Goal: Task Accomplishment & Management: Complete application form

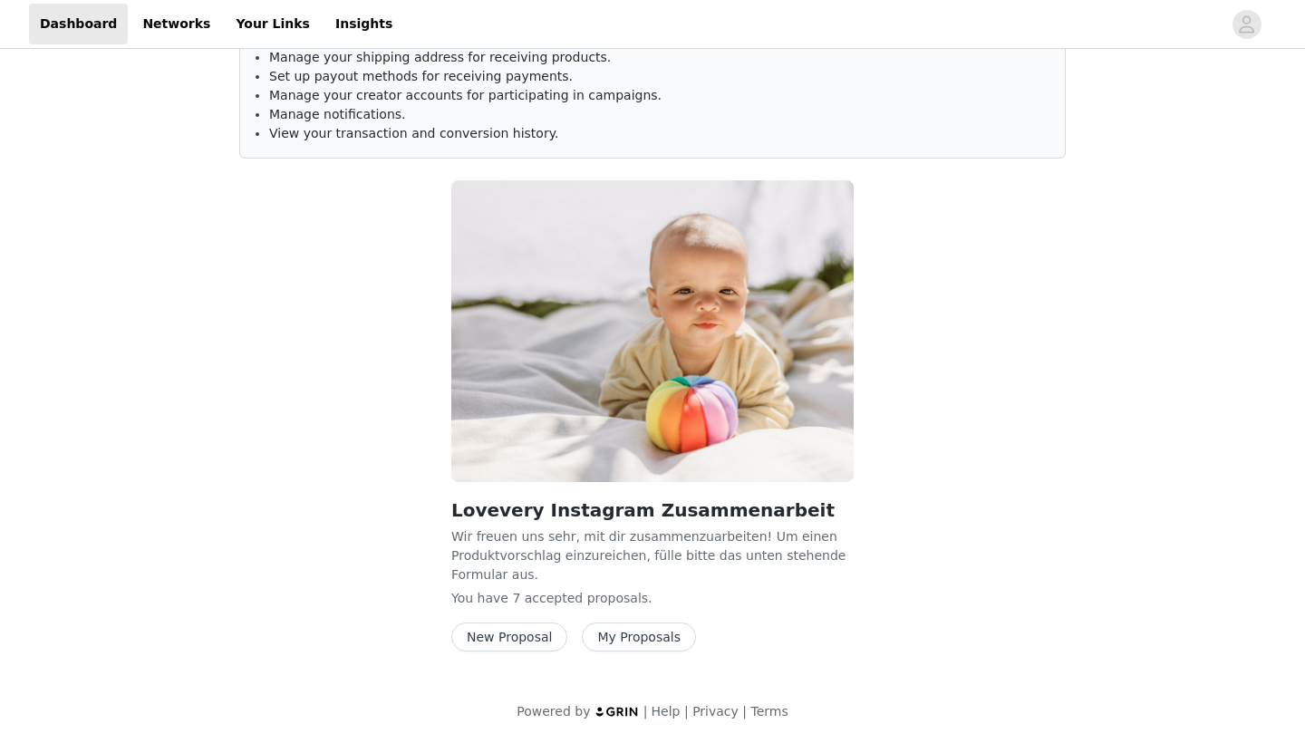
scroll to position [92, 0]
click at [553, 641] on button "New Proposal" at bounding box center [509, 636] width 116 height 29
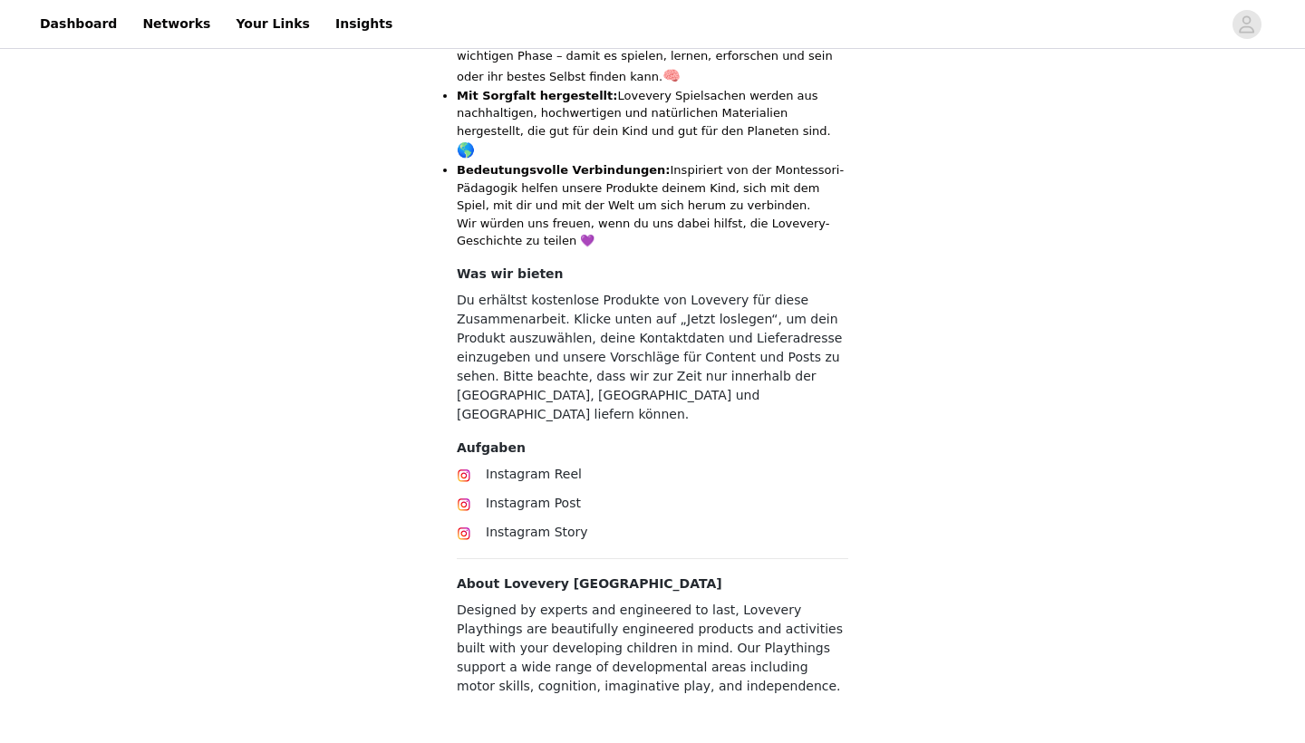
scroll to position [782, 0]
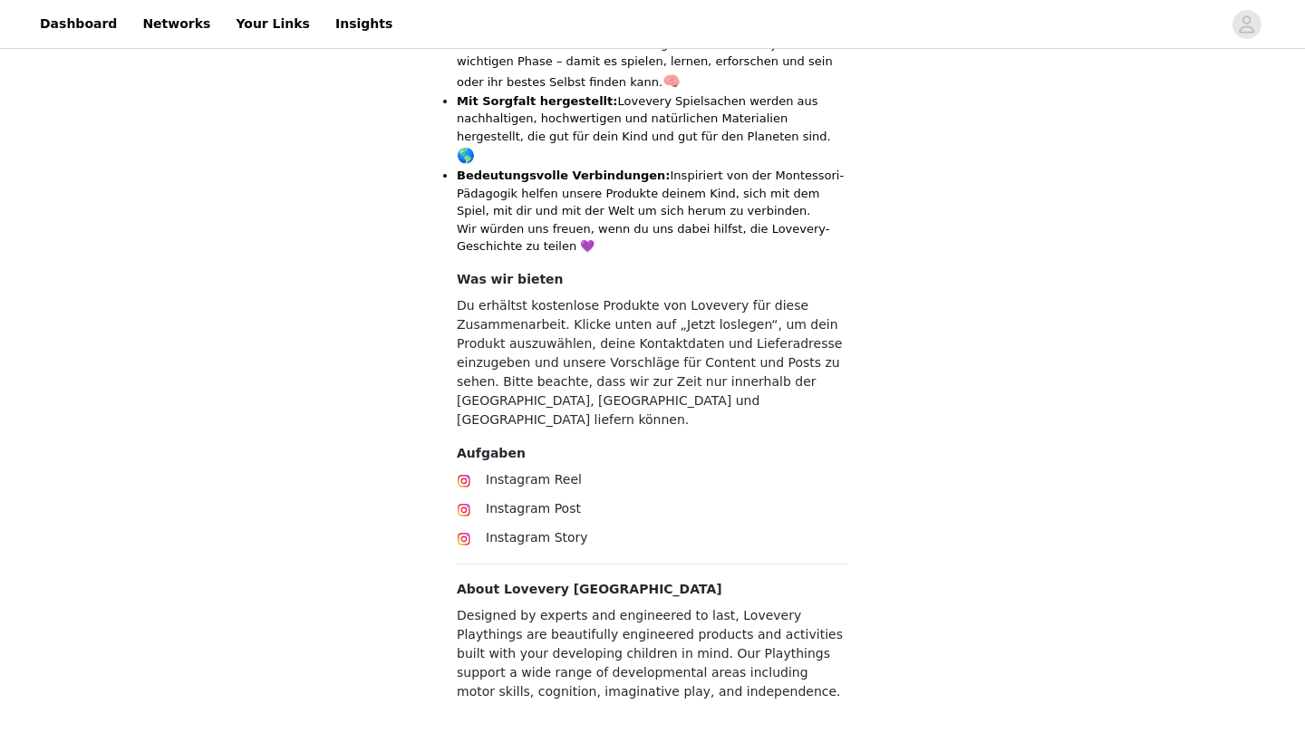
scroll to position [776, 0]
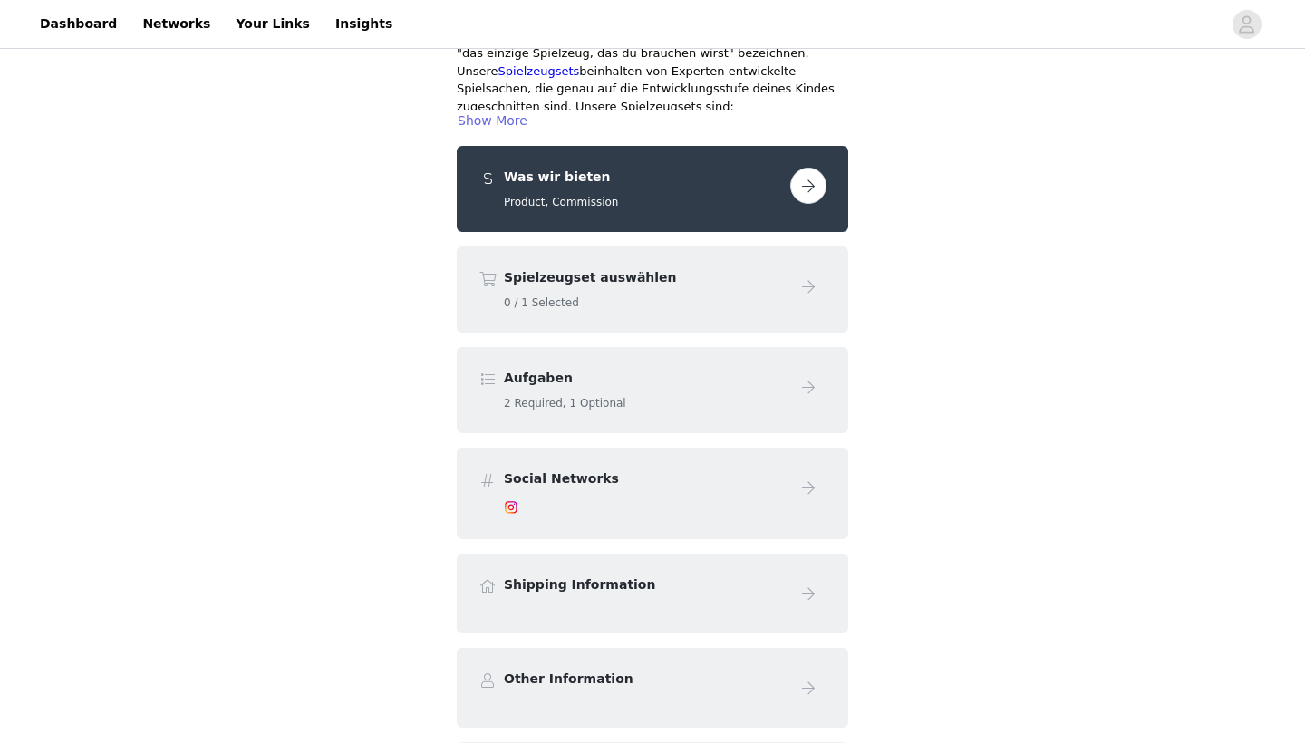
scroll to position [270, 0]
click at [806, 167] on button "button" at bounding box center [808, 185] width 36 height 36
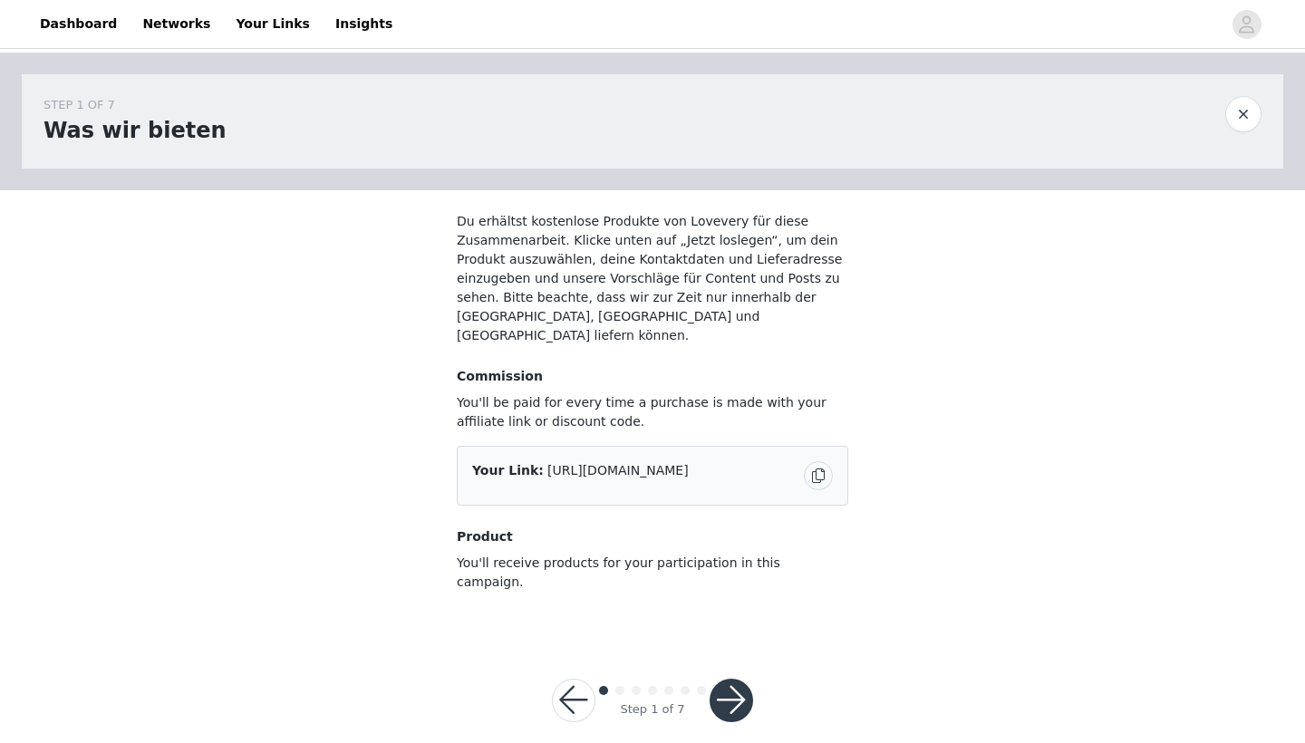
click at [591, 461] on div "Your Link: [URL][DOMAIN_NAME]" at bounding box center [652, 475] width 361 height 29
click at [740, 679] on button "button" at bounding box center [730, 700] width 43 height 43
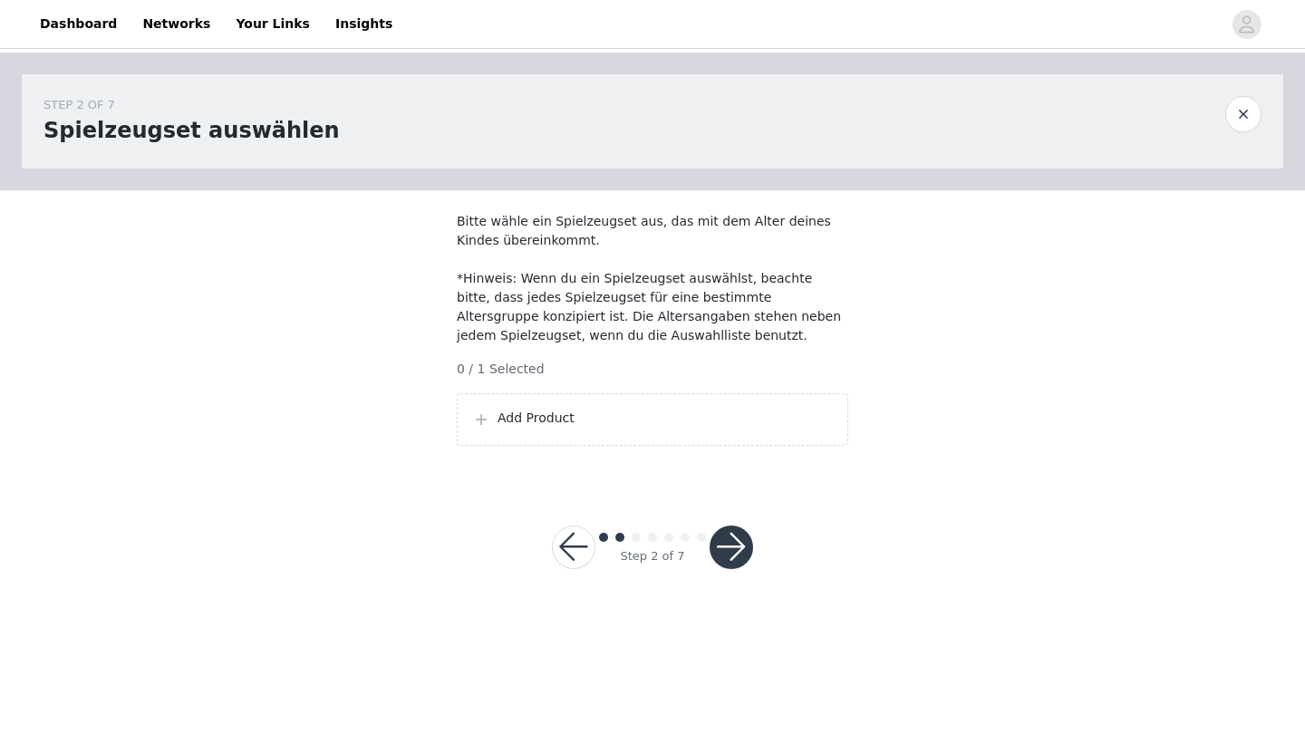
click at [689, 468] on section "Bitte wähle ein Spielzeugset aus, das mit dem Alter deines Kindes übereinkommt.…" at bounding box center [652, 336] width 435 height 292
click at [694, 428] on p "Add Product" at bounding box center [664, 418] width 335 height 19
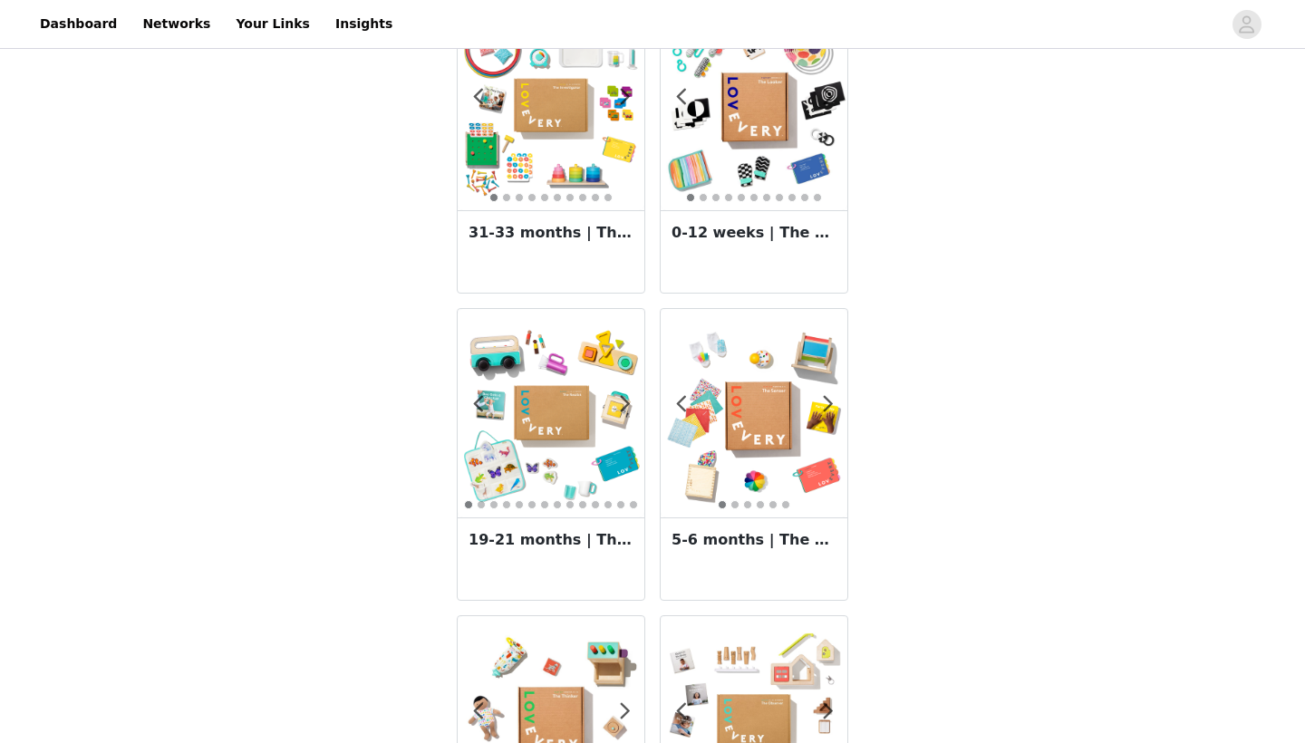
scroll to position [1347, 0]
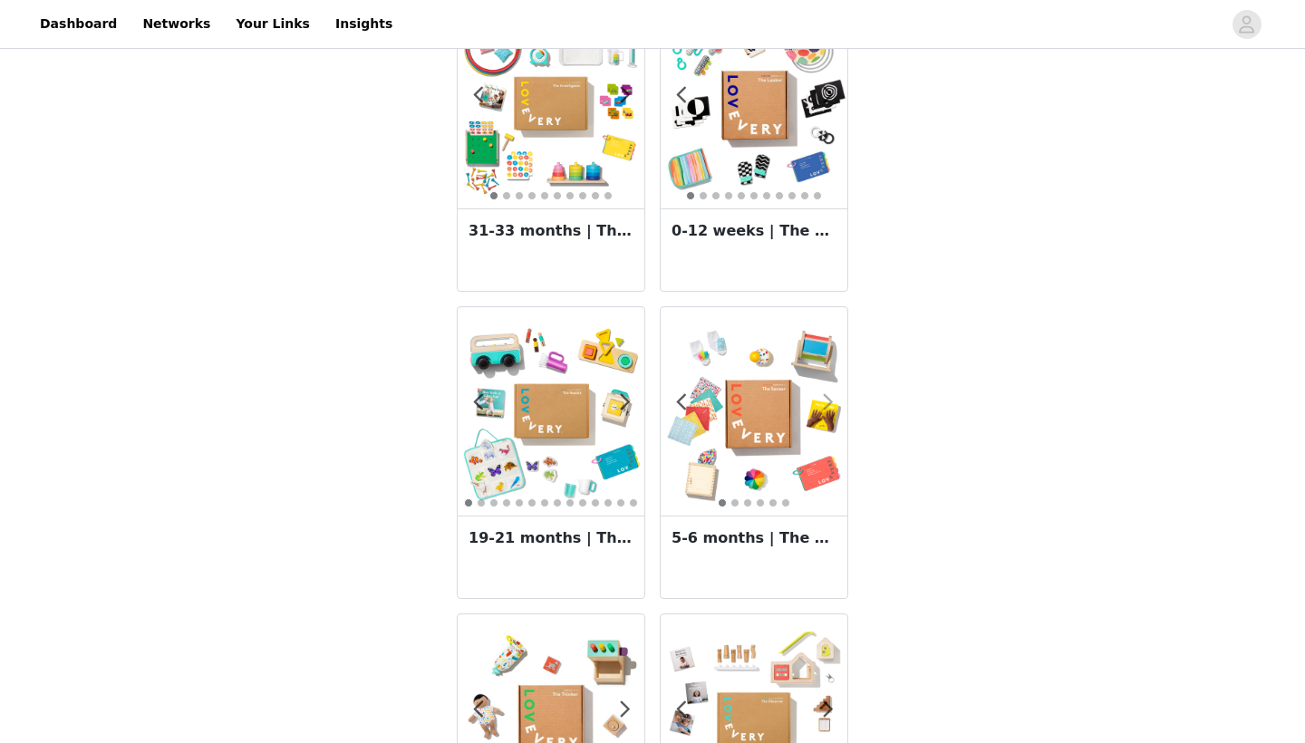
click at [824, 402] on span at bounding box center [827, 402] width 41 height 0
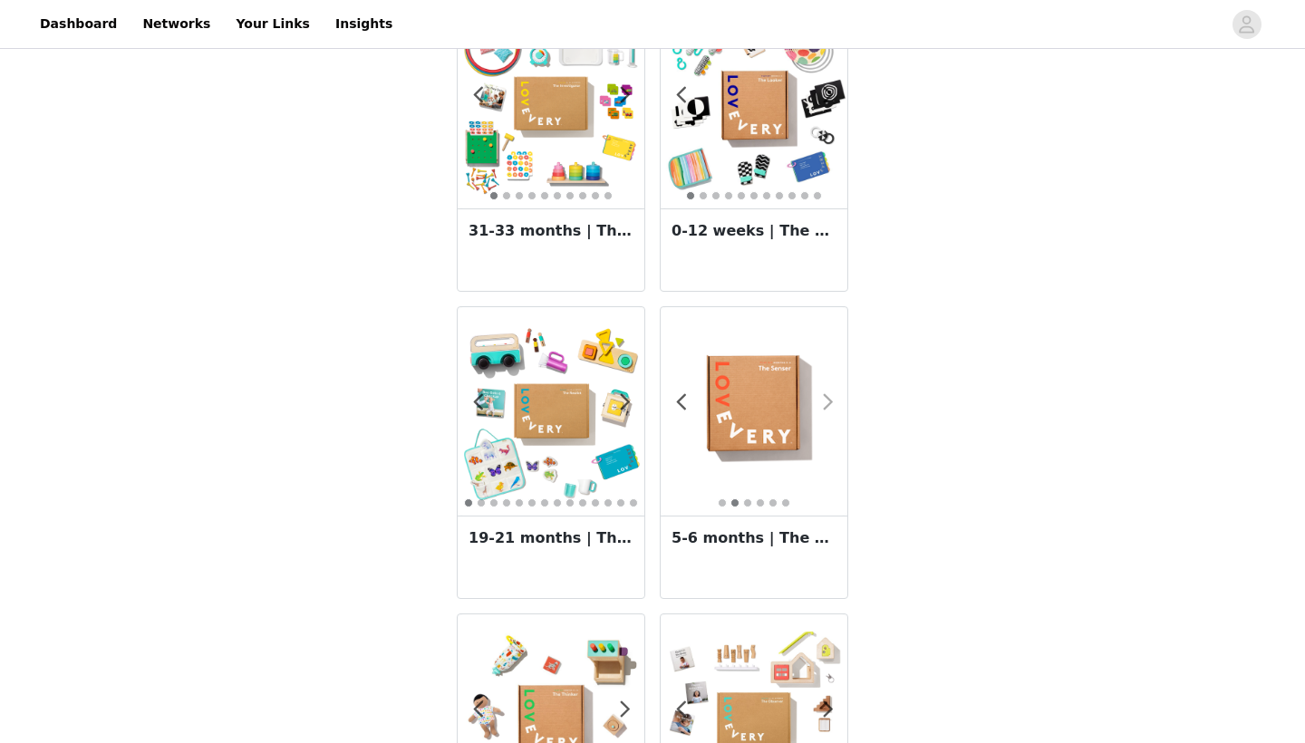
click at [824, 402] on span at bounding box center [827, 402] width 41 height 0
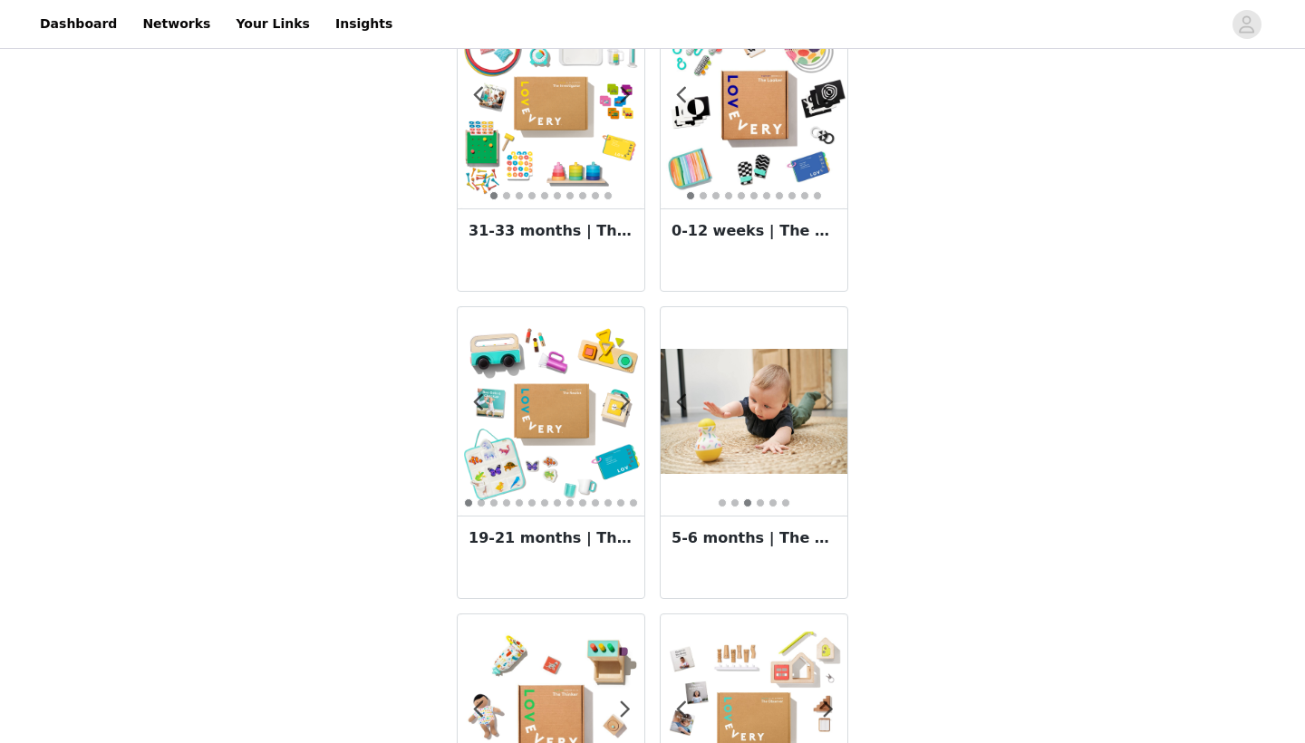
click at [824, 402] on span at bounding box center [827, 402] width 41 height 0
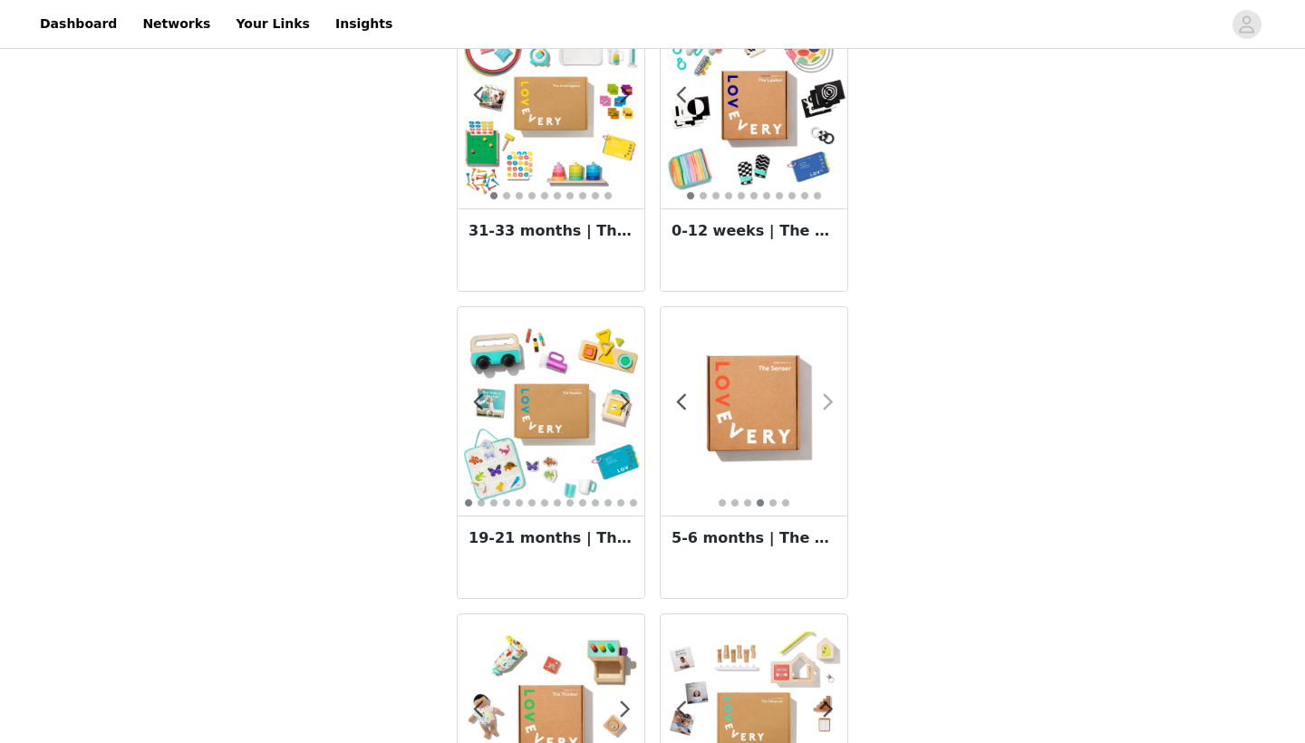
click at [824, 402] on span at bounding box center [827, 402] width 41 height 0
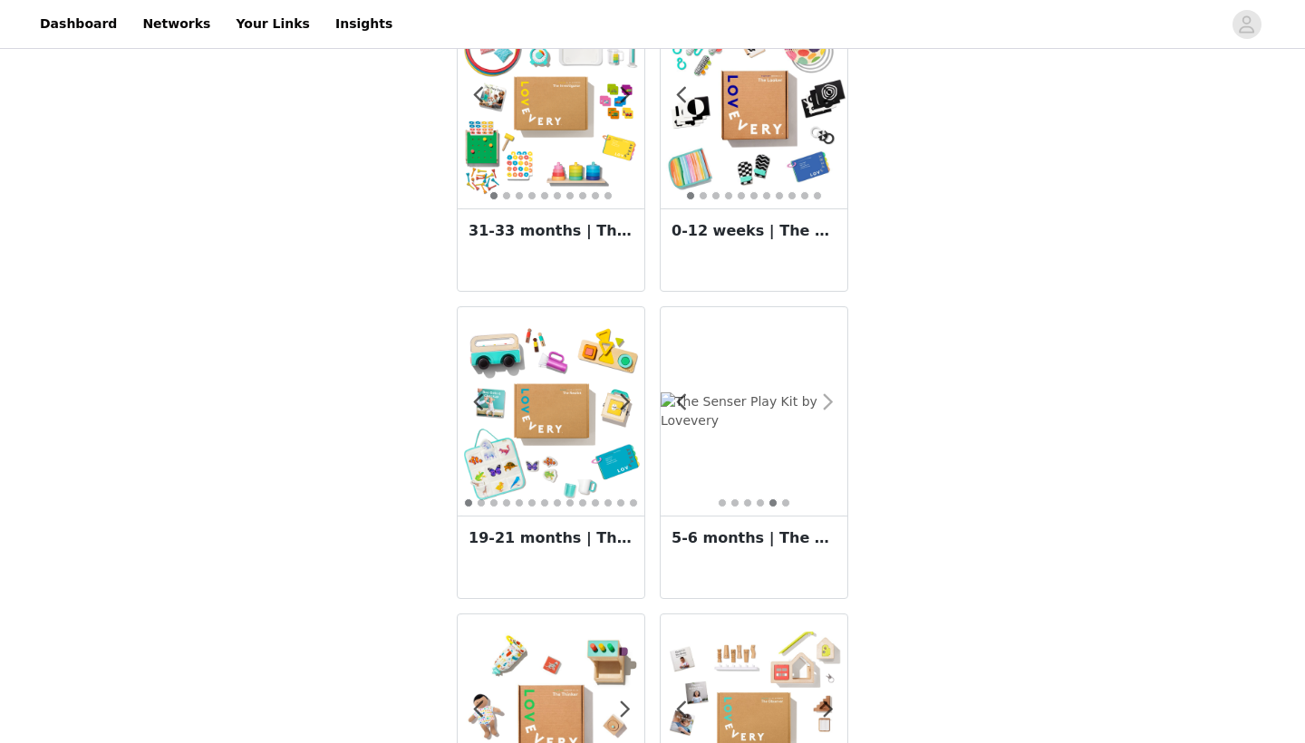
click at [825, 402] on span at bounding box center [827, 402] width 41 height 0
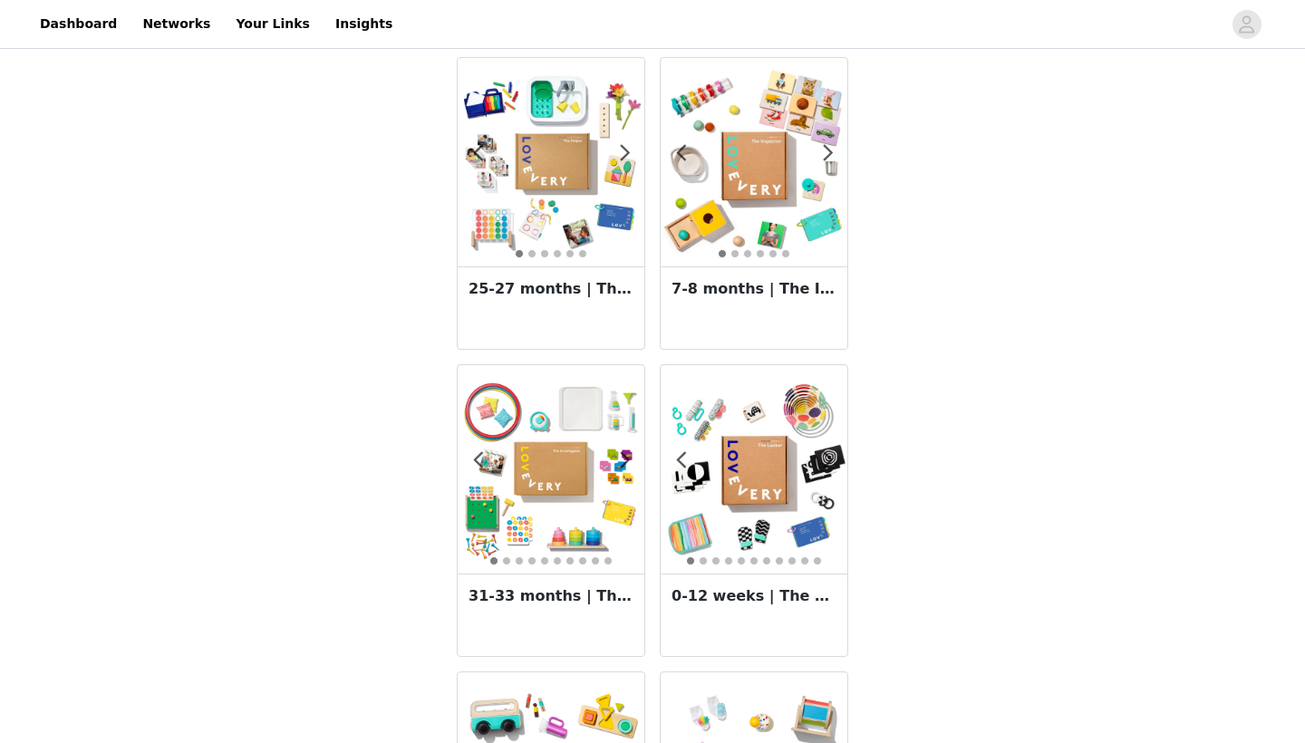
scroll to position [982, 0]
click at [824, 153] on span at bounding box center [827, 153] width 41 height 0
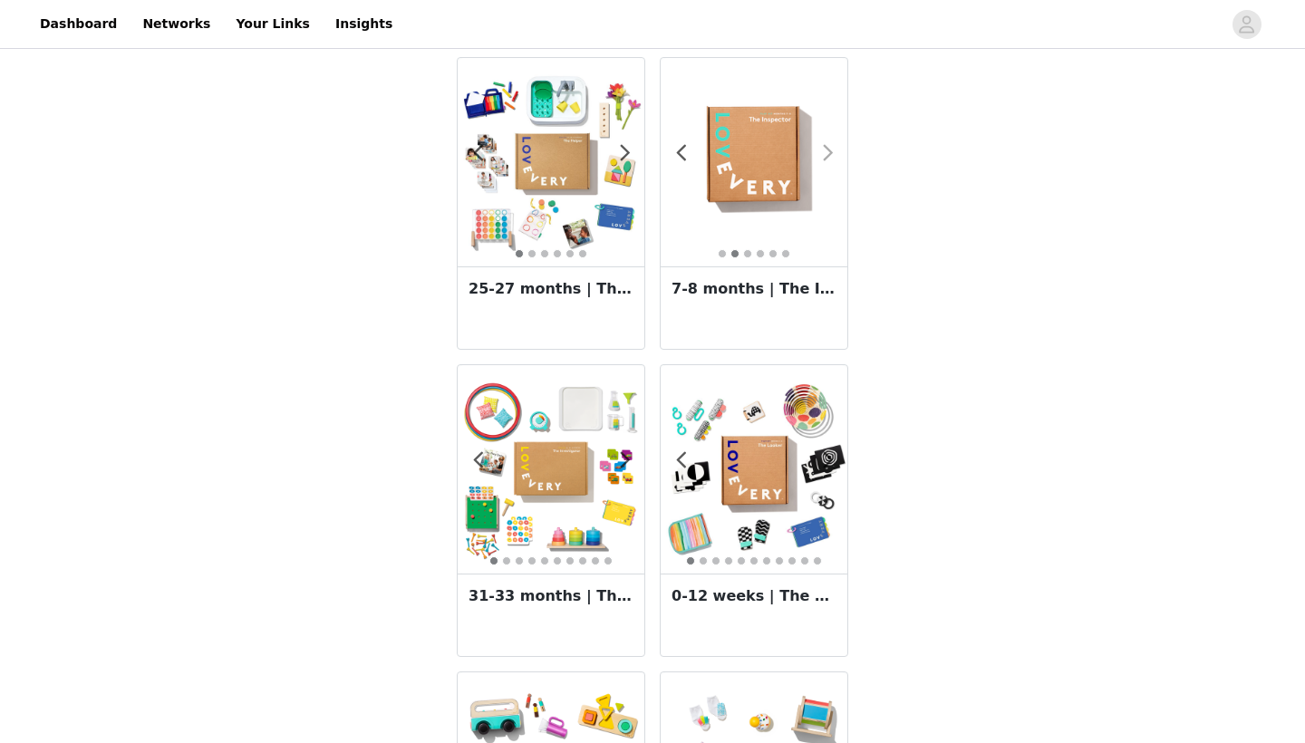
click at [825, 153] on span at bounding box center [827, 153] width 41 height 0
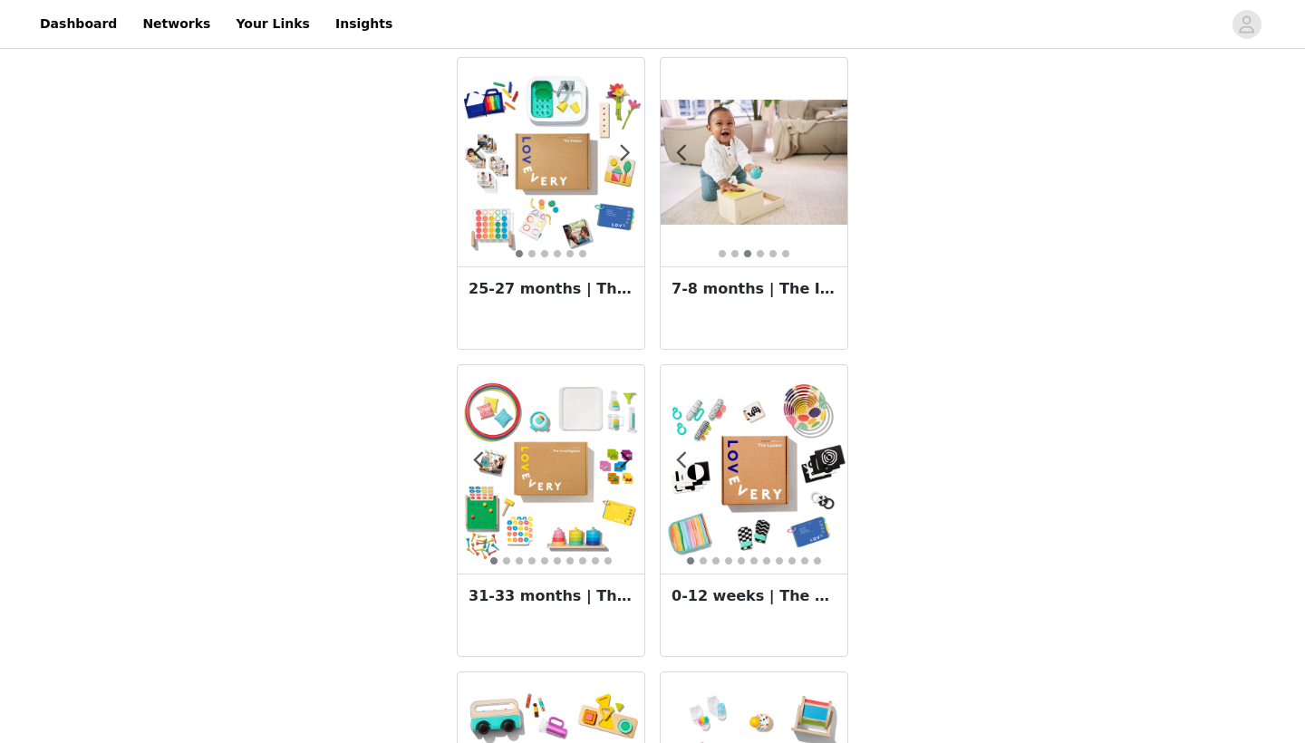
click at [828, 153] on span at bounding box center [827, 153] width 41 height 0
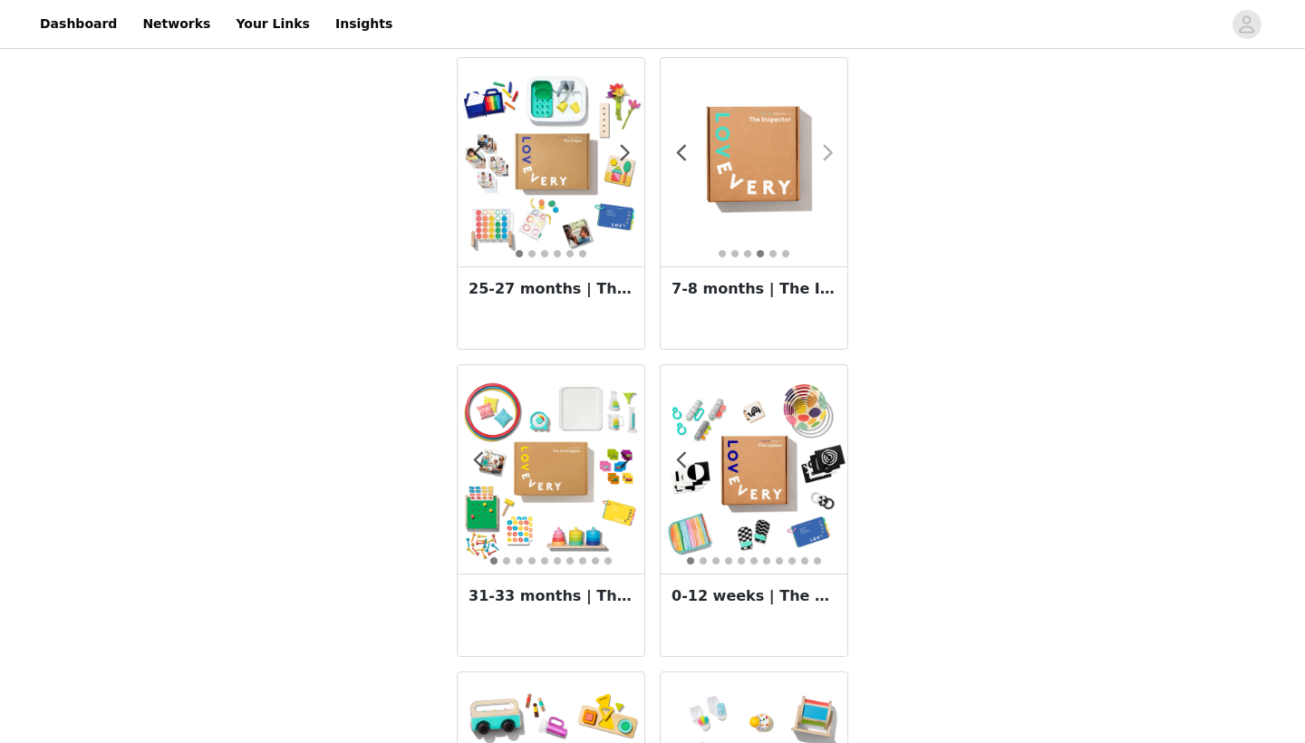
click at [827, 153] on span at bounding box center [827, 153] width 41 height 0
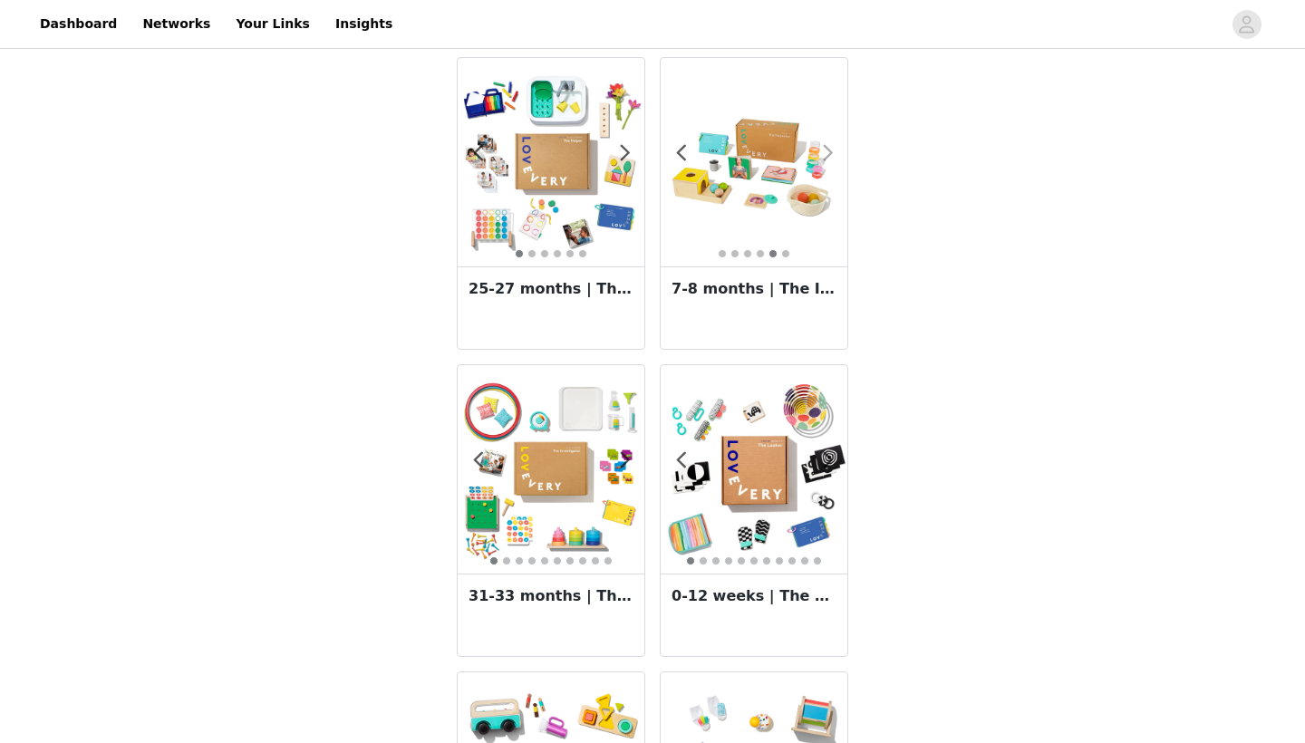
click at [830, 153] on span at bounding box center [827, 153] width 41 height 0
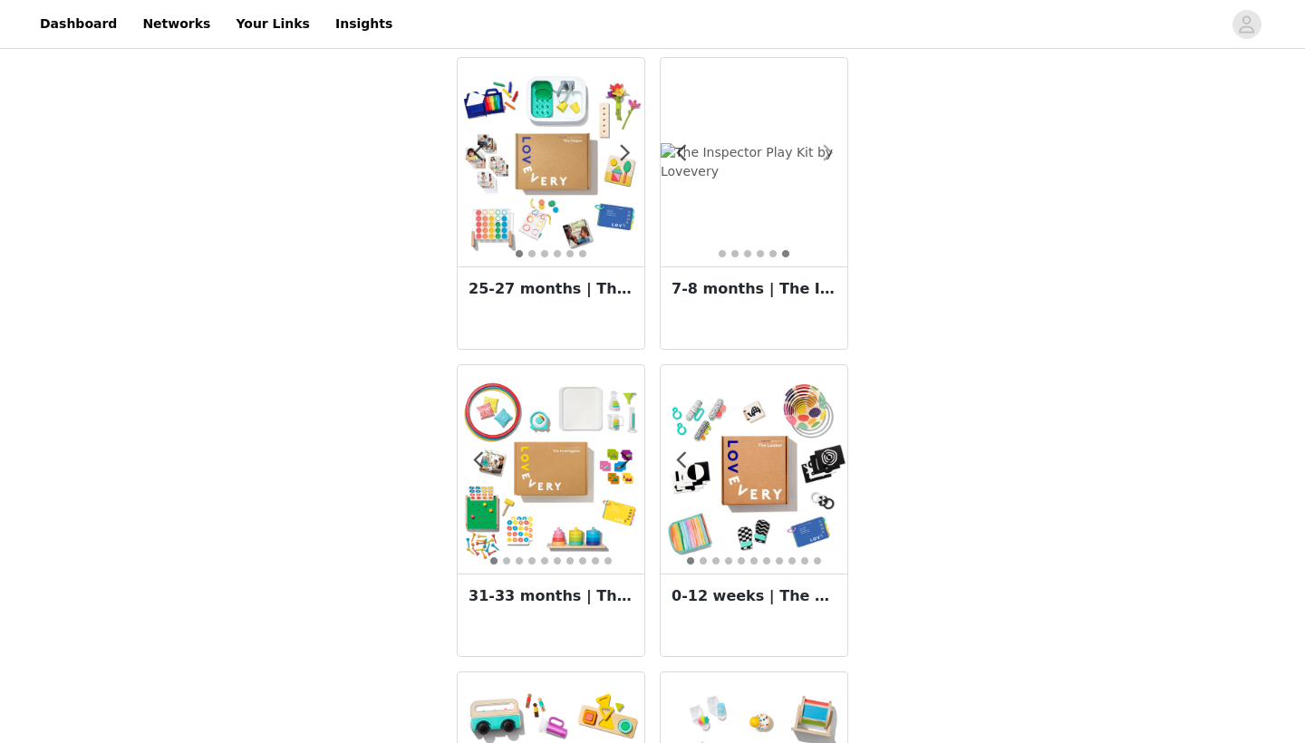
click at [830, 153] on span at bounding box center [827, 153] width 41 height 0
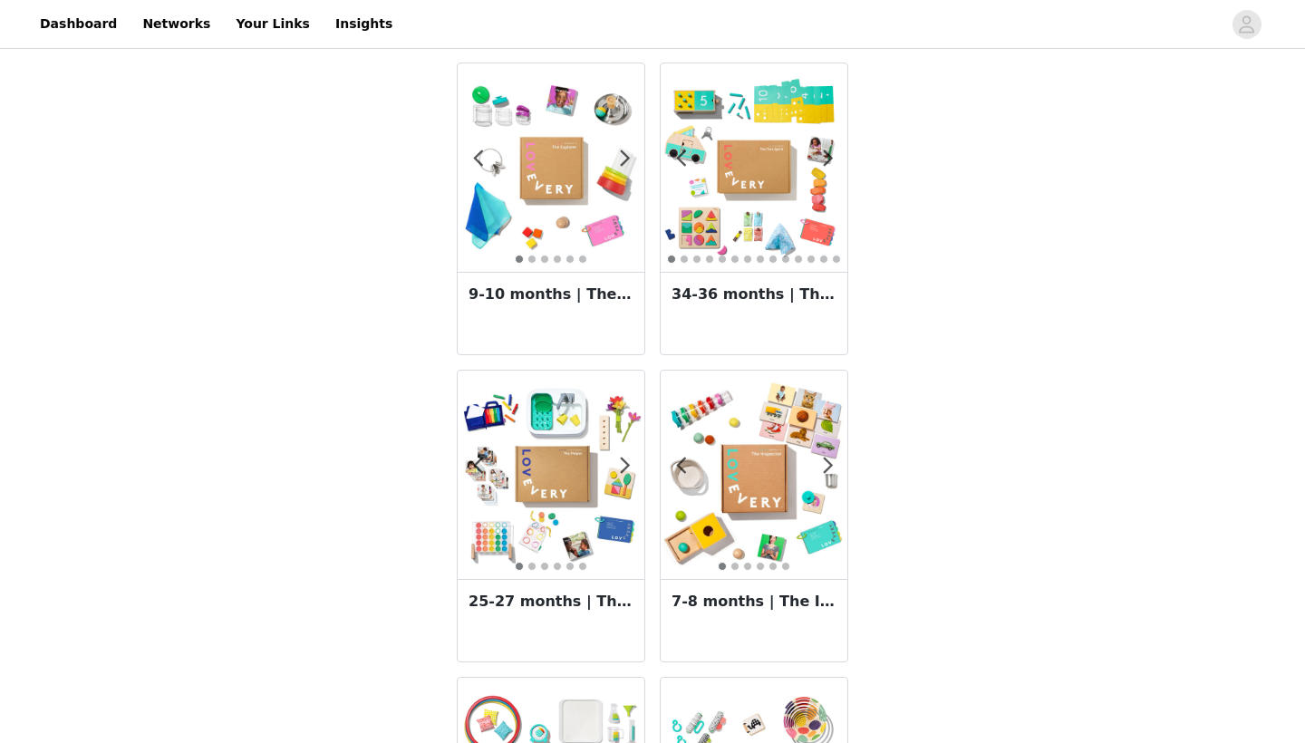
scroll to position [669, 0]
click at [649, 429] on div "1 2 3 4 5 6 25-27 months | The Helper Play Kit" at bounding box center [550, 524] width 203 height 307
click at [599, 436] on img at bounding box center [551, 475] width 187 height 187
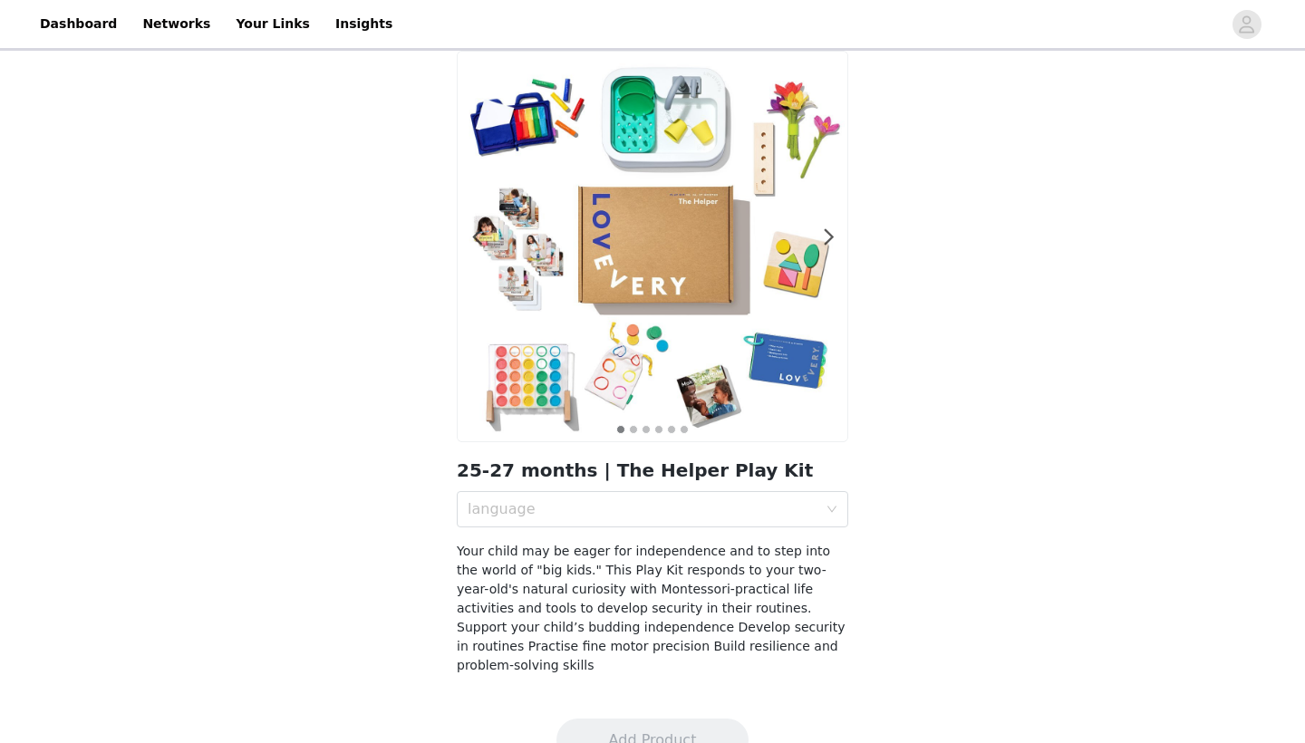
scroll to position [66, 0]
click at [576, 505] on div "language" at bounding box center [642, 510] width 350 height 18
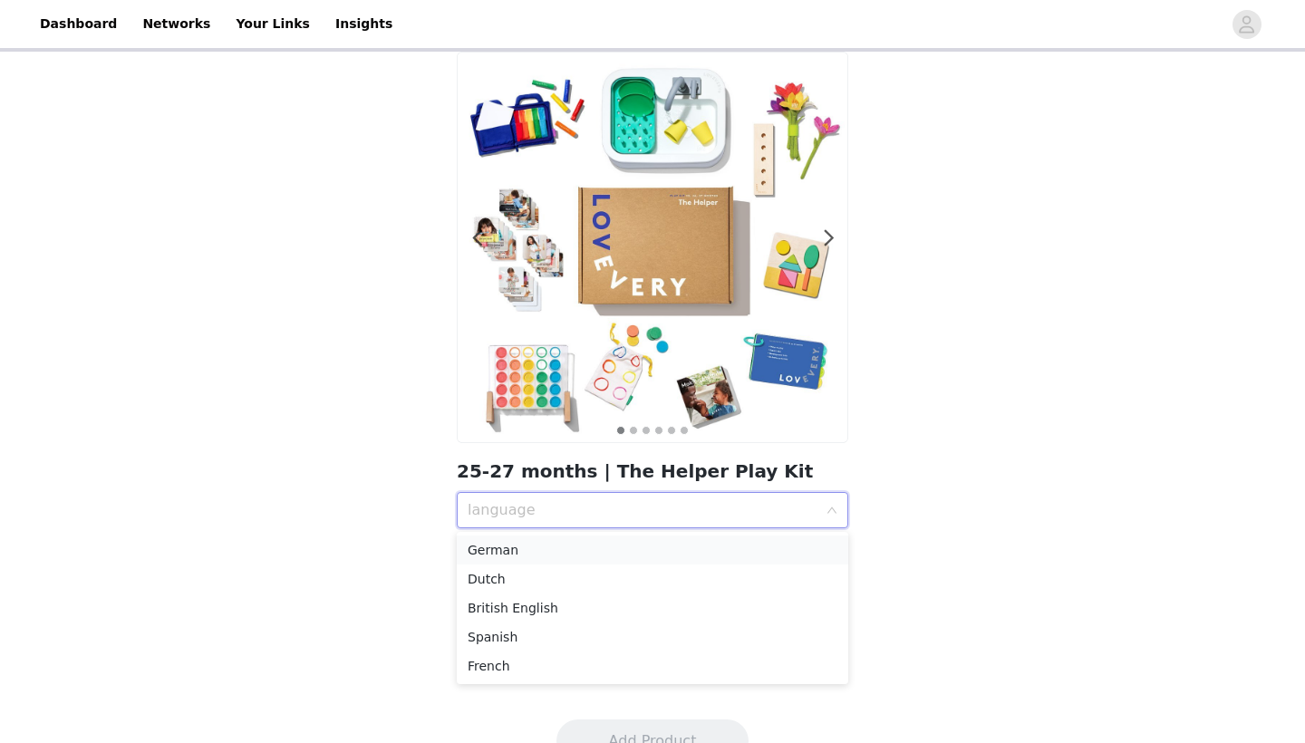
click at [570, 537] on li "German" at bounding box center [652, 549] width 391 height 29
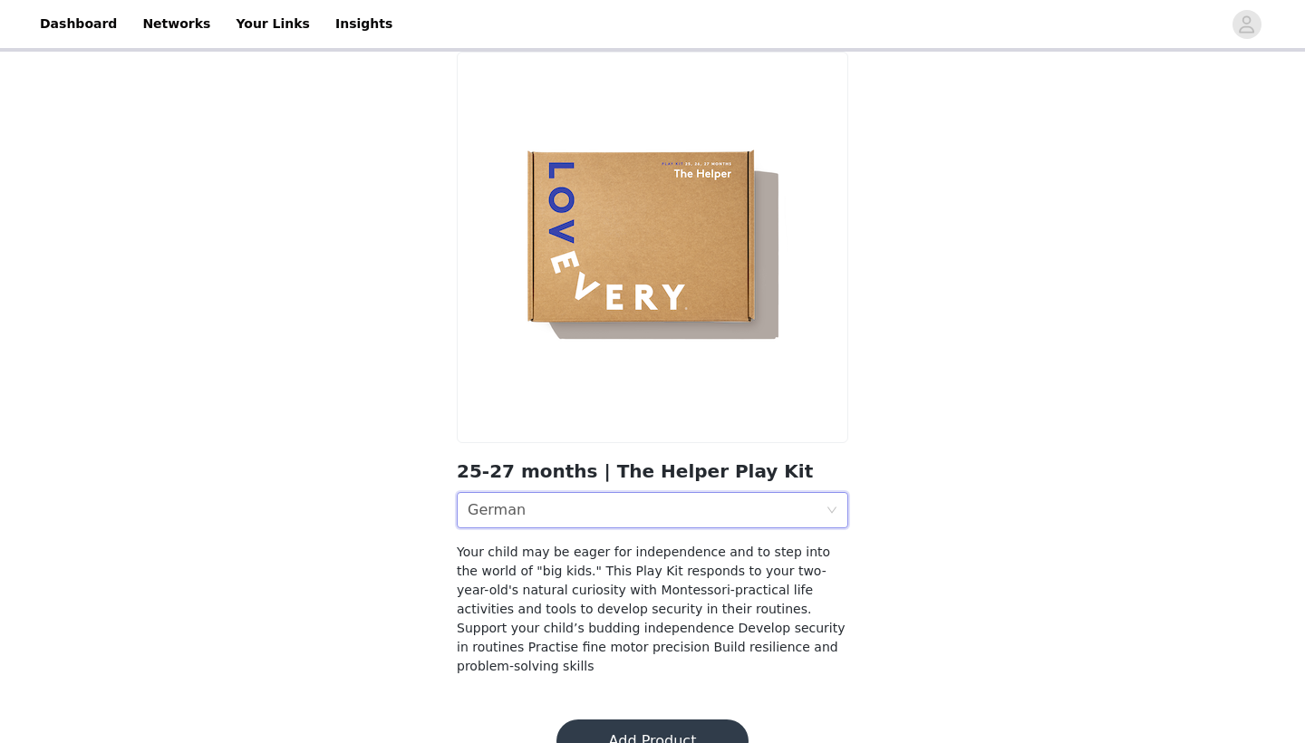
scroll to position [89, 0]
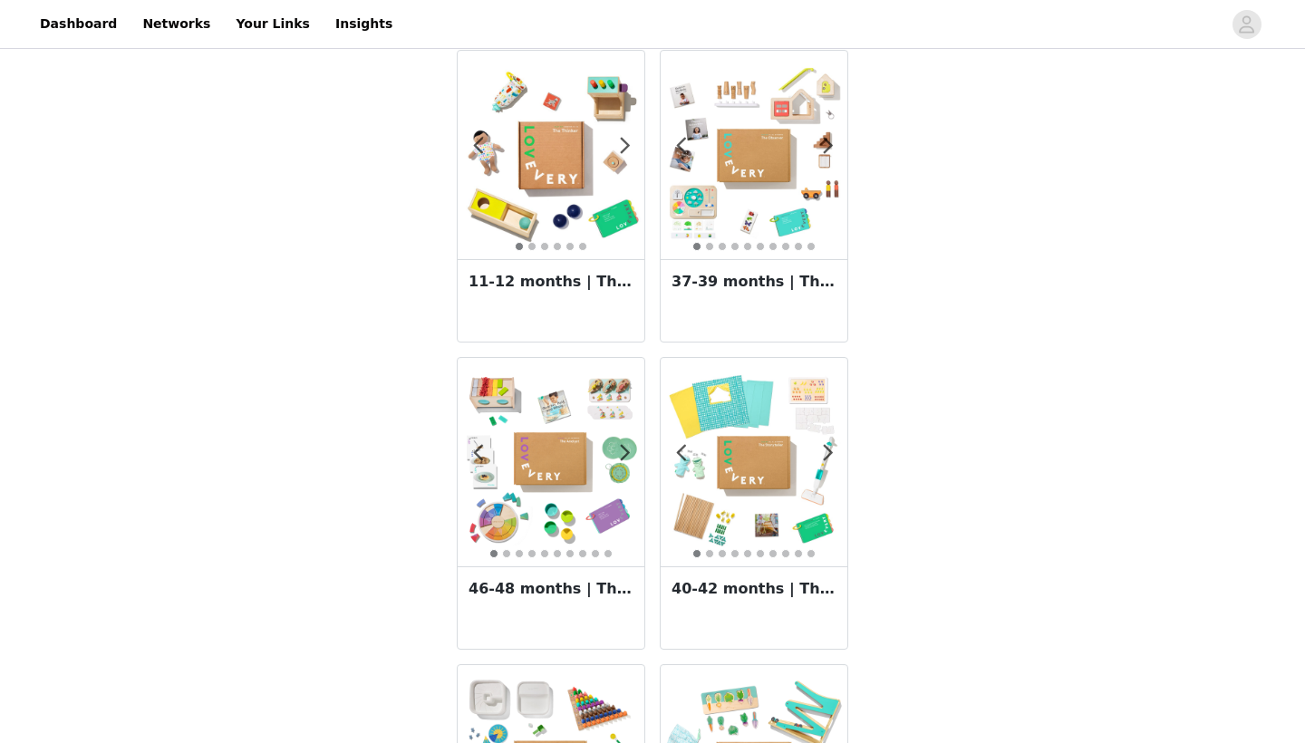
scroll to position [1914, 0]
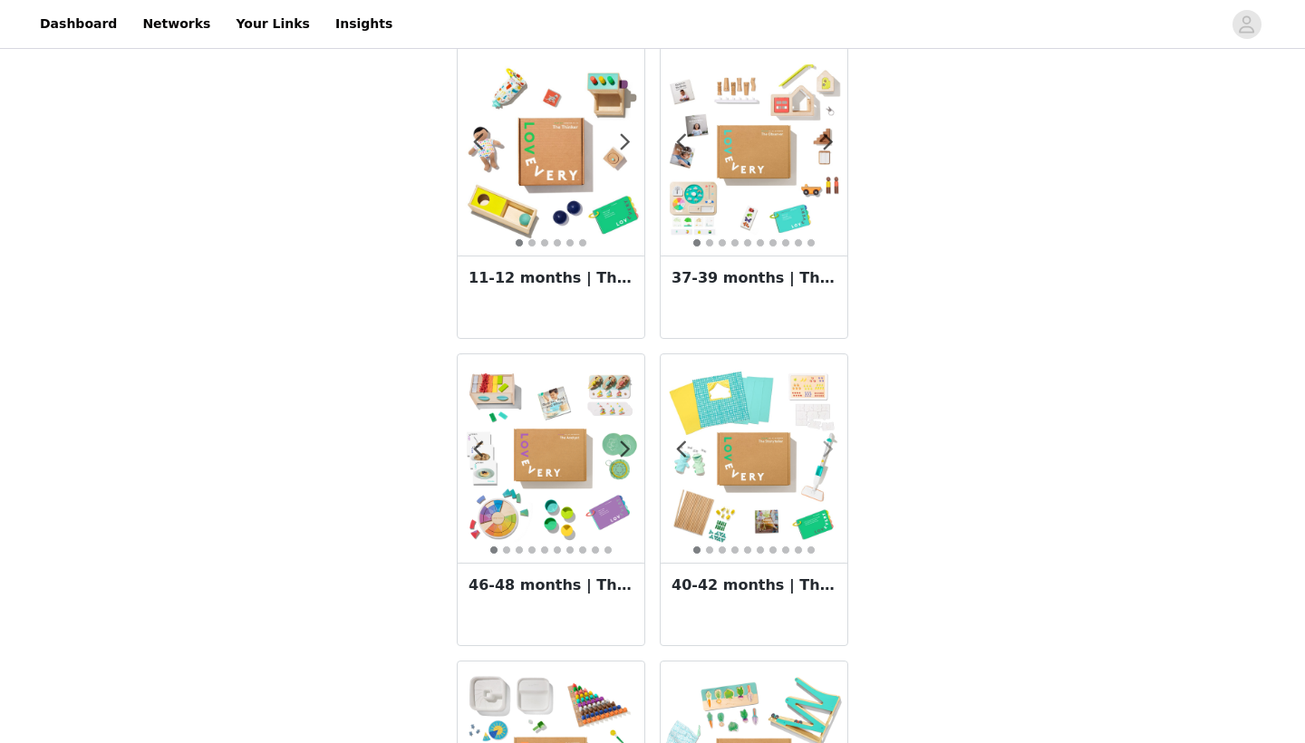
click at [830, 449] on span at bounding box center [827, 449] width 41 height 0
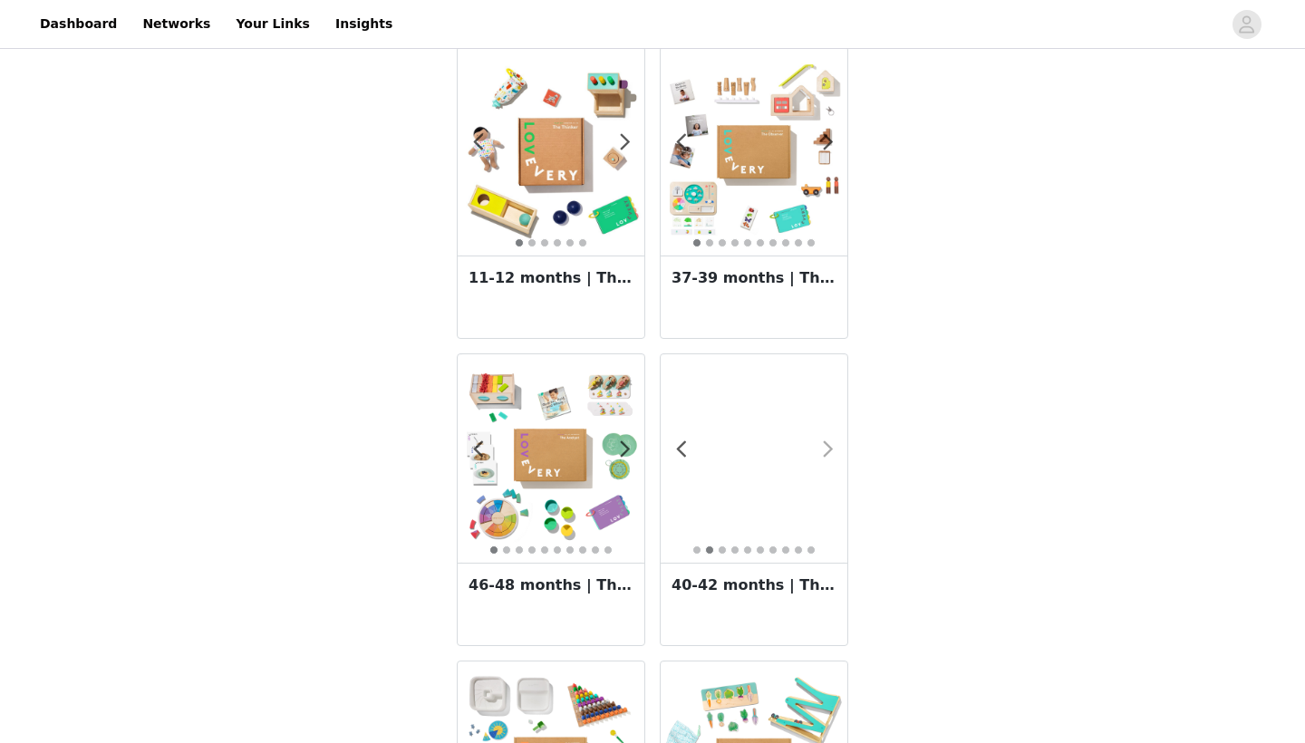
click at [831, 449] on span at bounding box center [827, 449] width 41 height 0
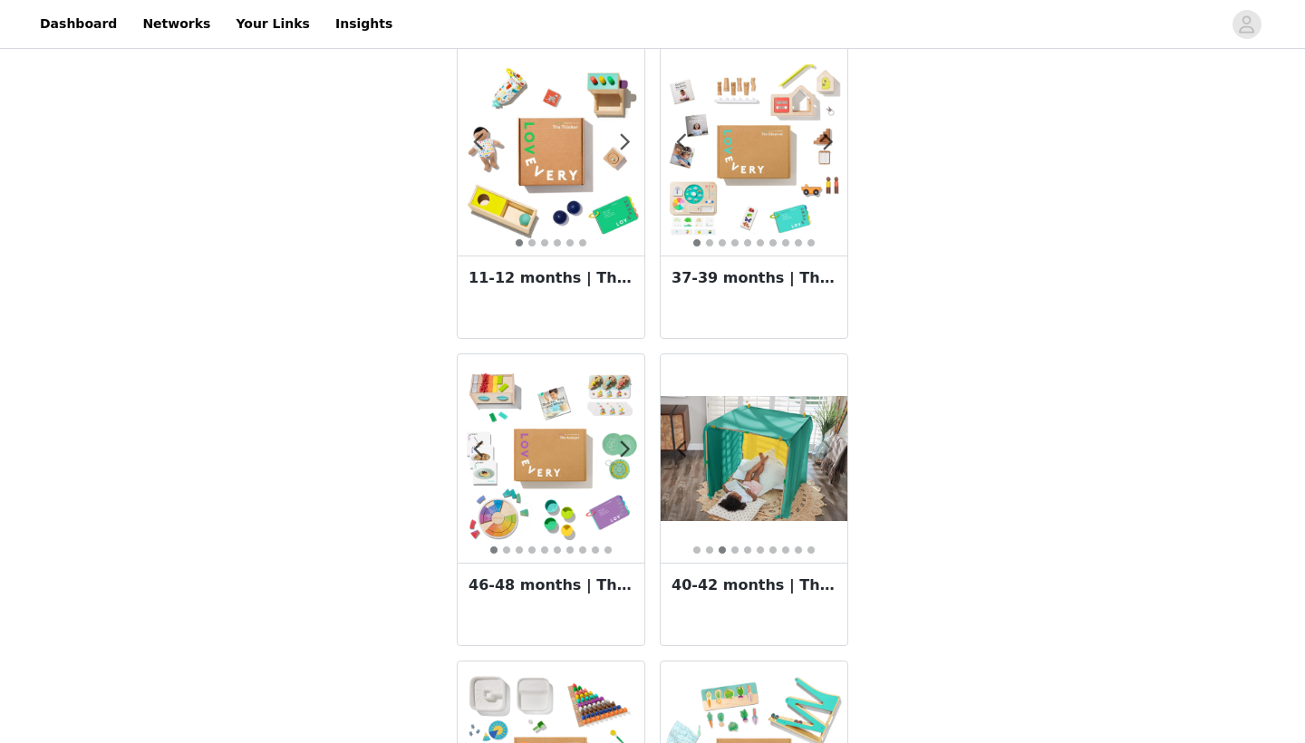
click at [832, 449] on span at bounding box center [827, 449] width 41 height 0
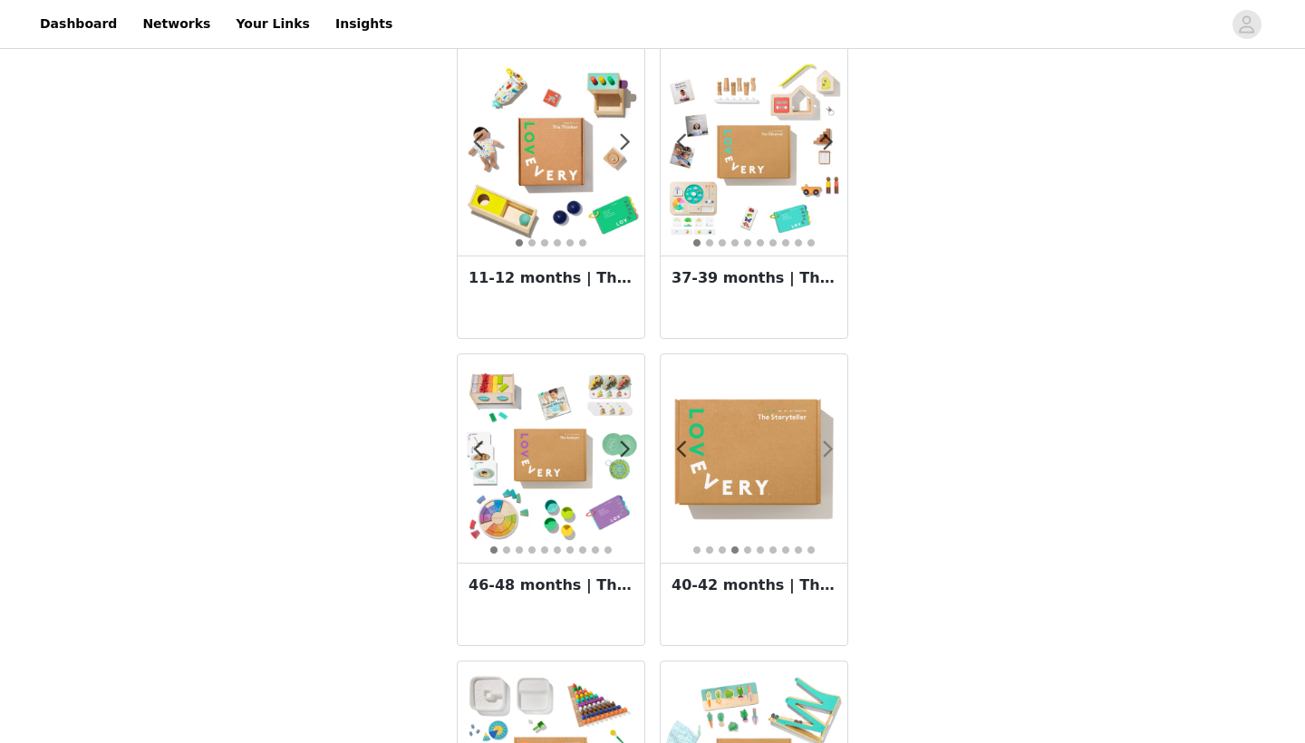
click at [832, 449] on span at bounding box center [827, 449] width 41 height 0
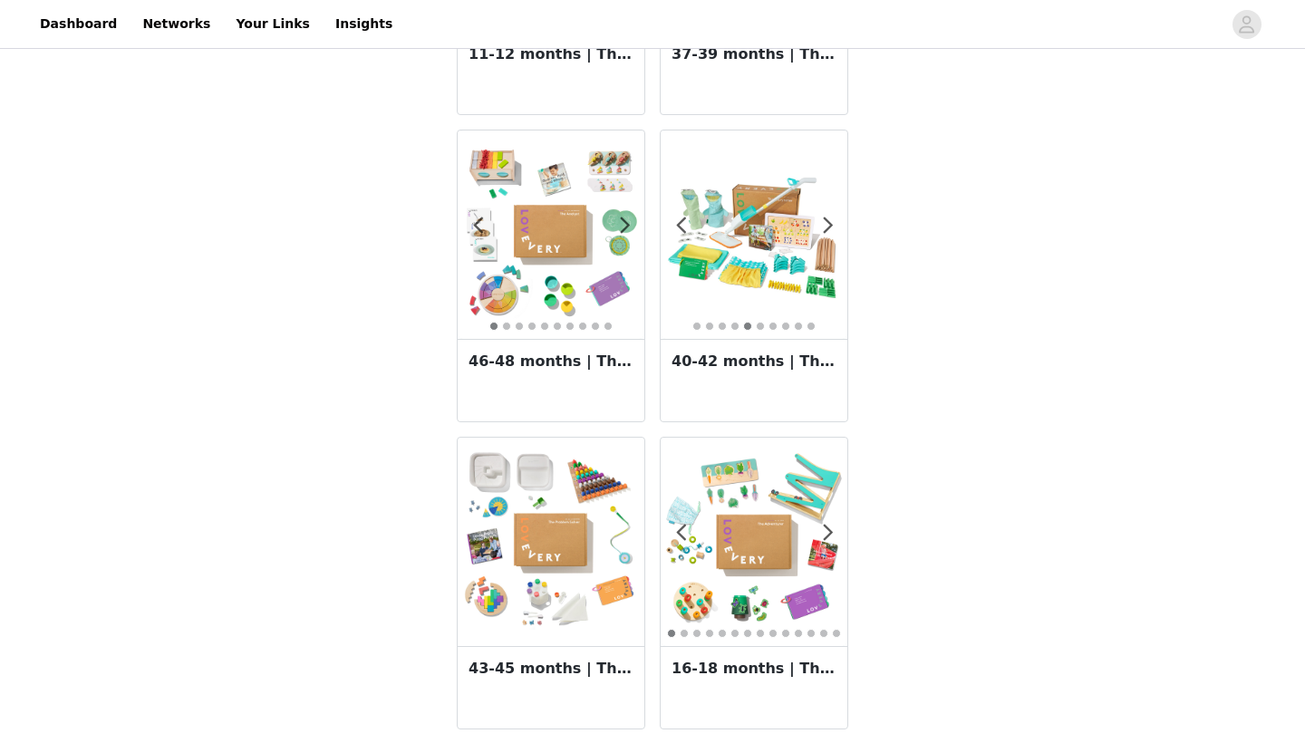
scroll to position [2136, 0]
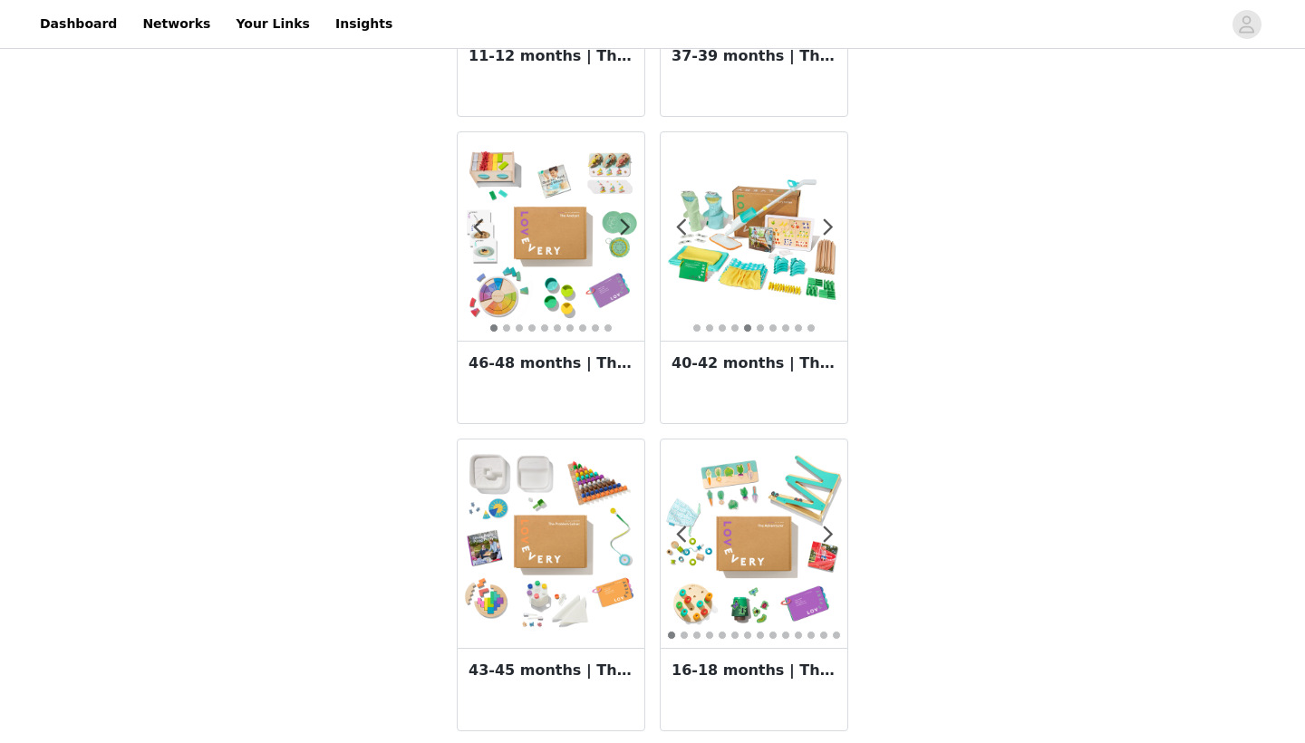
click at [723, 219] on img at bounding box center [753, 237] width 187 height 140
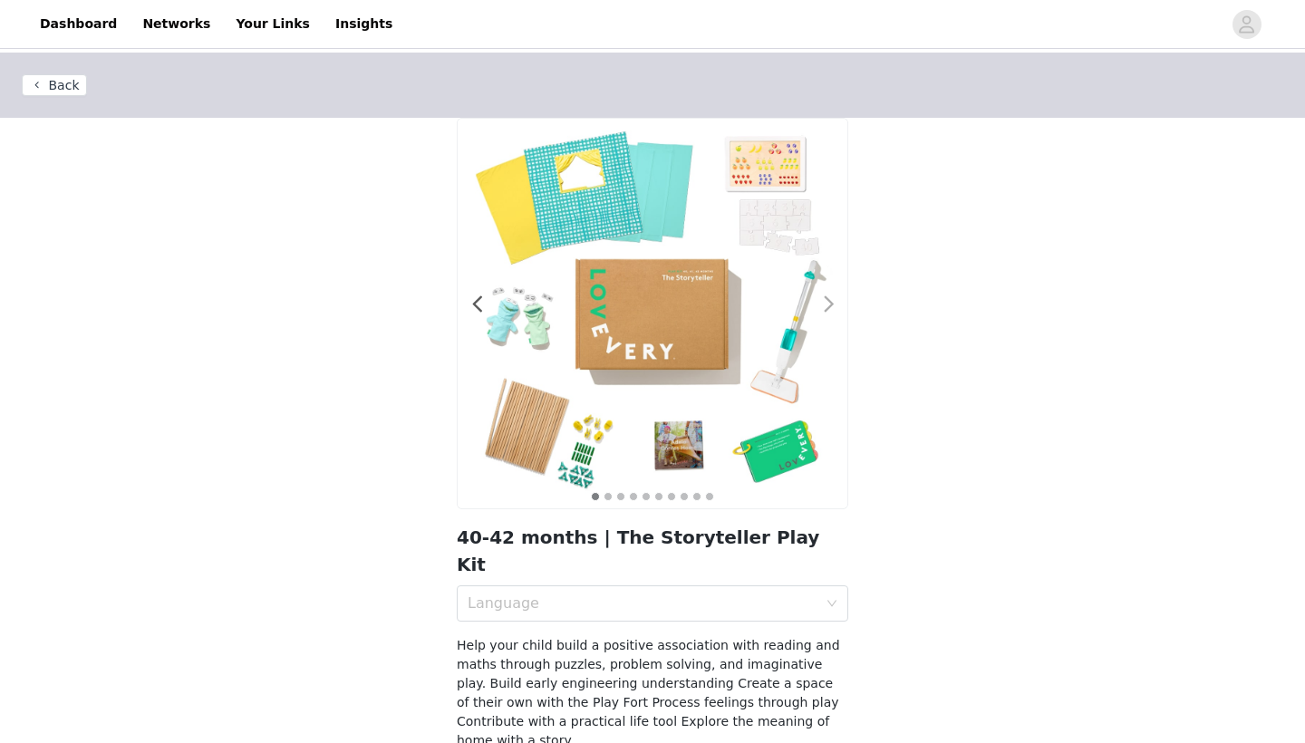
click at [824, 304] on span at bounding box center [828, 304] width 41 height 0
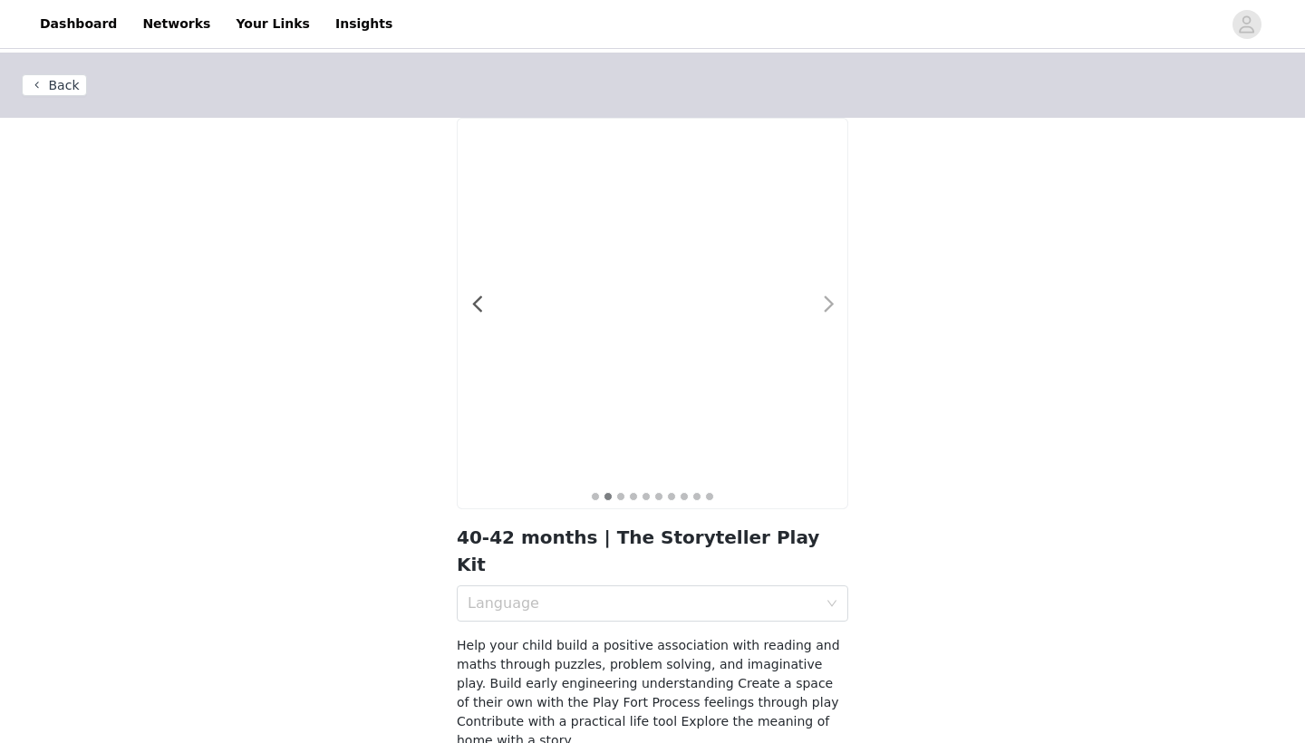
click at [827, 304] on span at bounding box center [828, 304] width 41 height 0
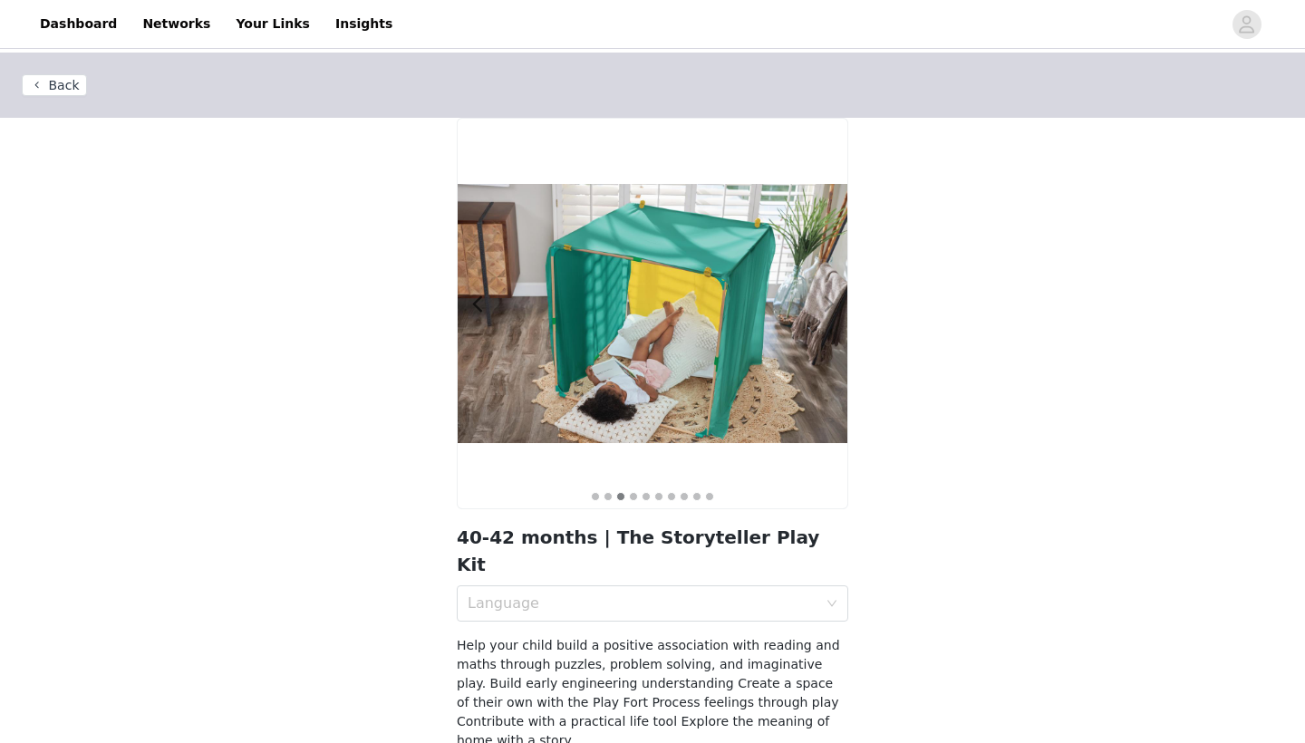
click at [827, 304] on span at bounding box center [828, 304] width 41 height 0
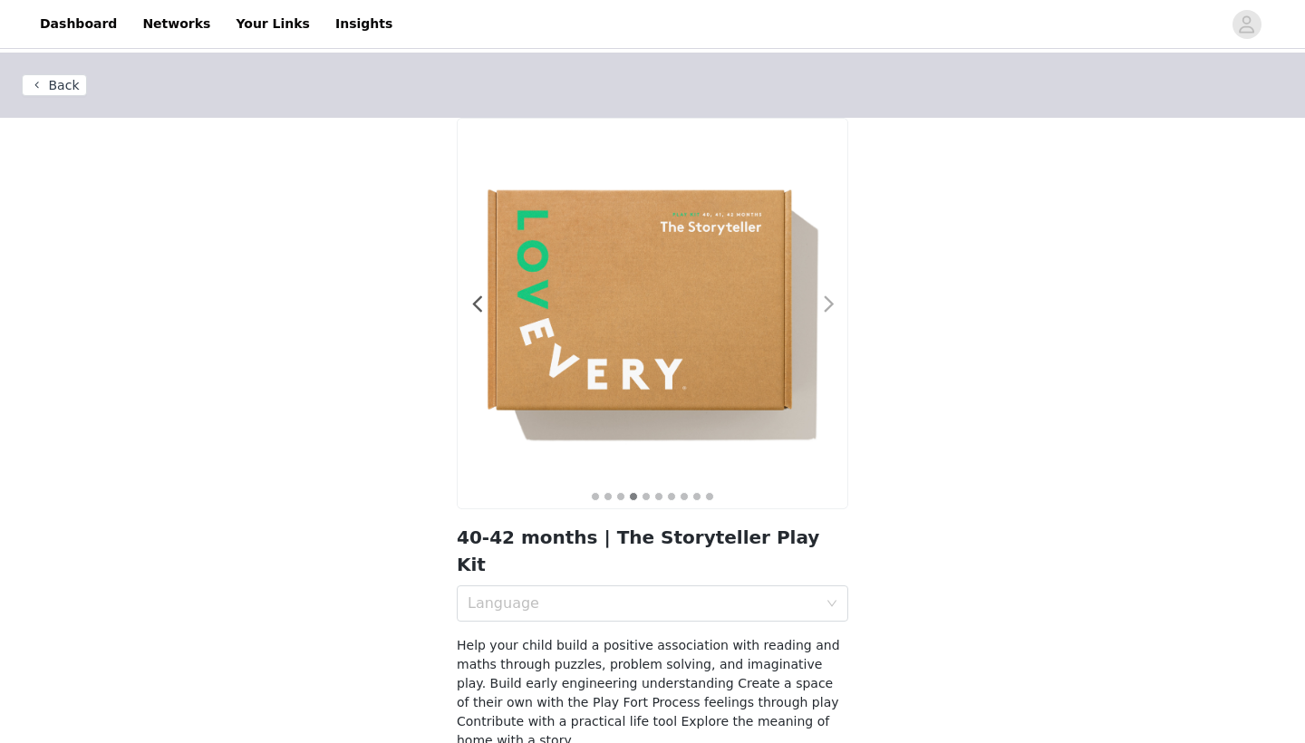
click at [827, 304] on span at bounding box center [828, 304] width 41 height 0
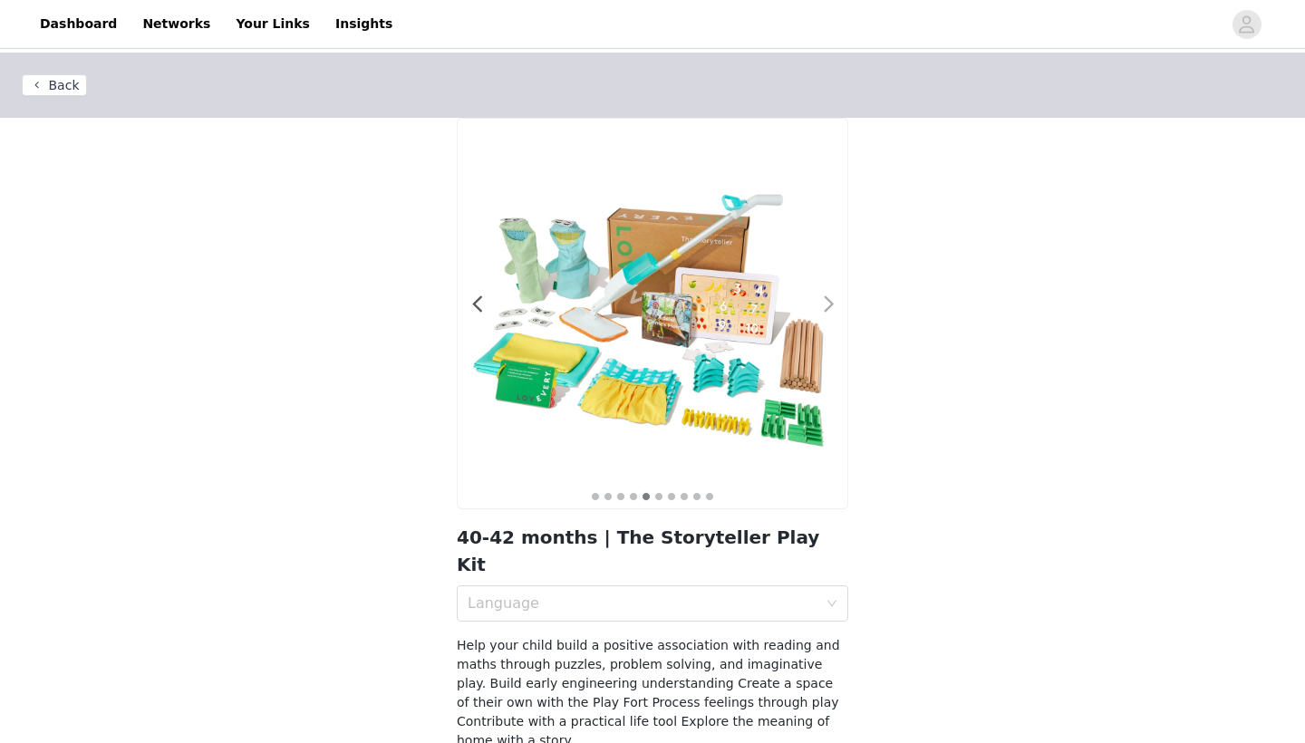
click at [827, 304] on span at bounding box center [828, 304] width 41 height 0
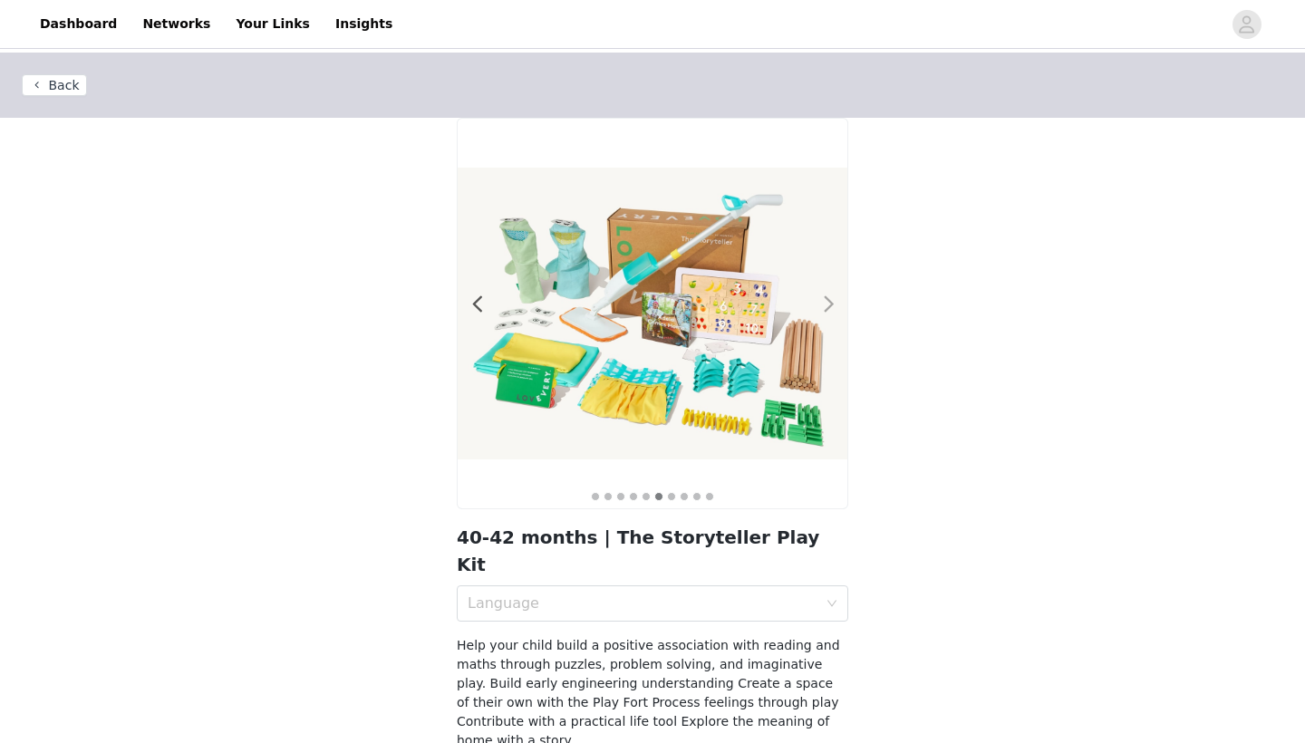
click at [827, 304] on span at bounding box center [828, 304] width 41 height 0
